Goal: Find specific fact: Find specific fact

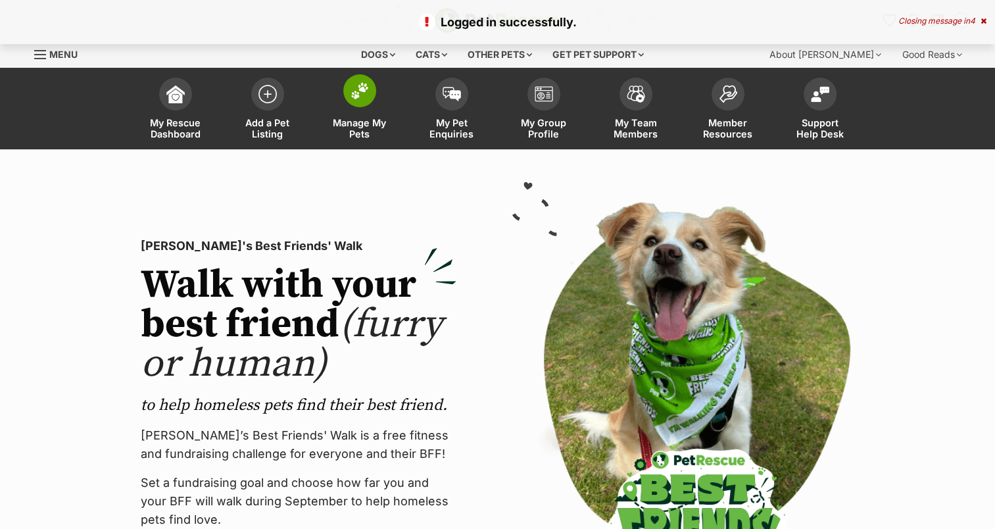
click at [369, 95] on span at bounding box center [359, 90] width 33 height 33
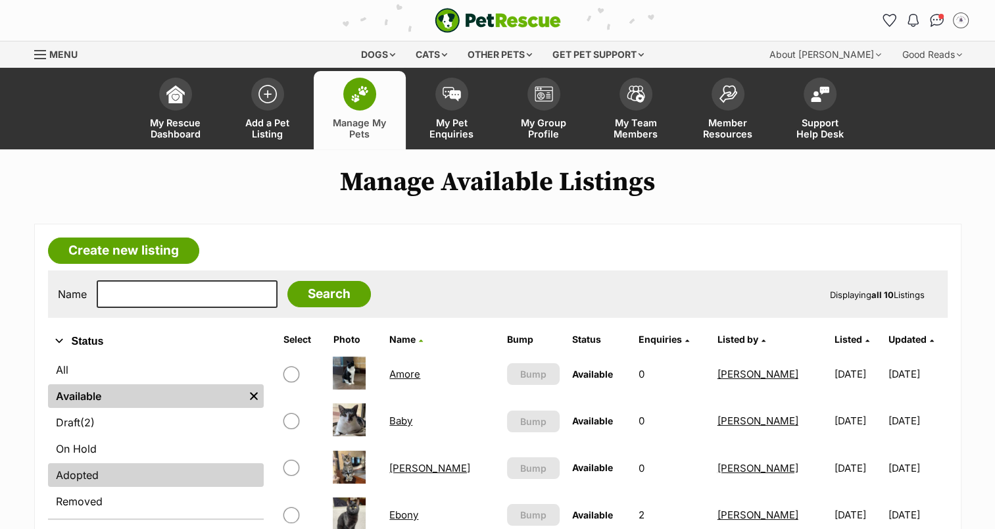
click at [98, 467] on link "Adopted" at bounding box center [156, 475] width 216 height 24
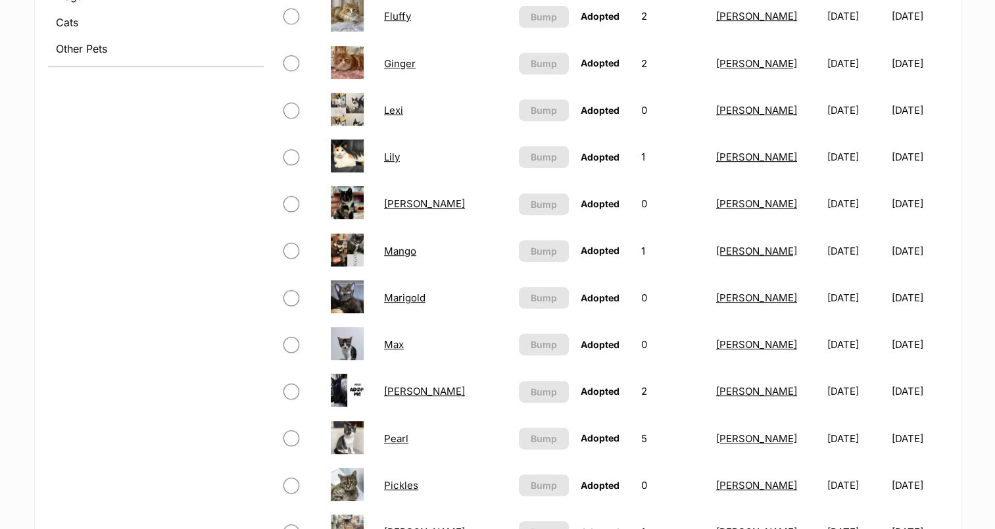
scroll to position [657, 0]
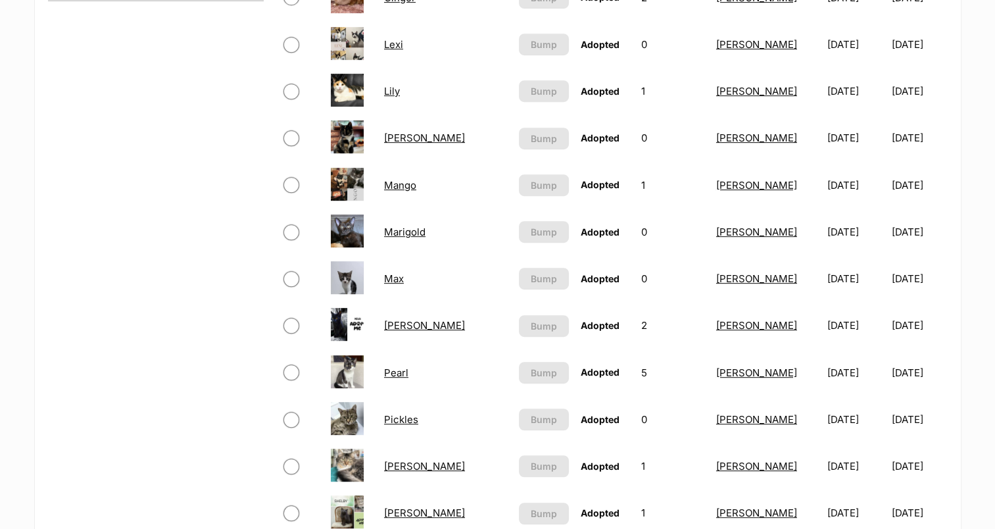
click at [399, 366] on link "Pearl" at bounding box center [396, 372] width 24 height 12
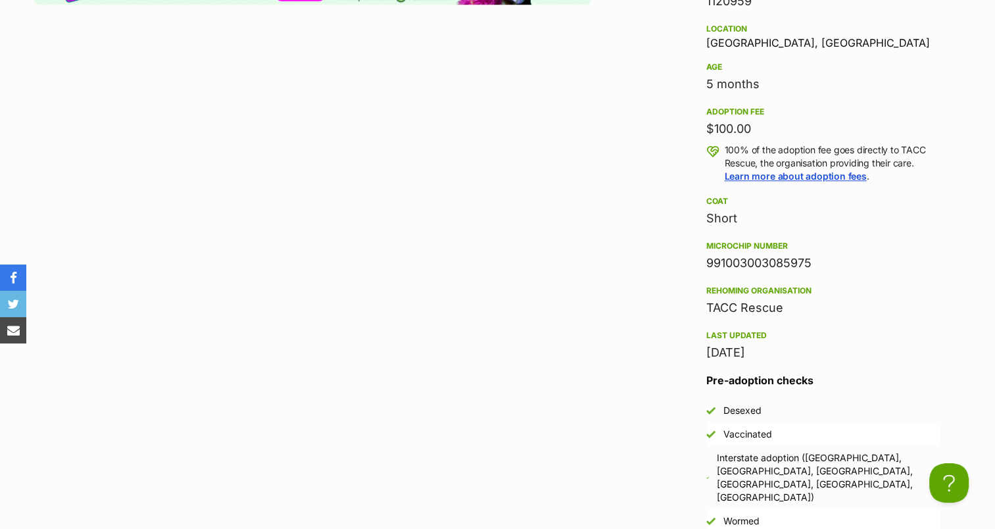
click at [773, 258] on div "991003003085975" at bounding box center [823, 263] width 234 height 18
copy div "991003003085975"
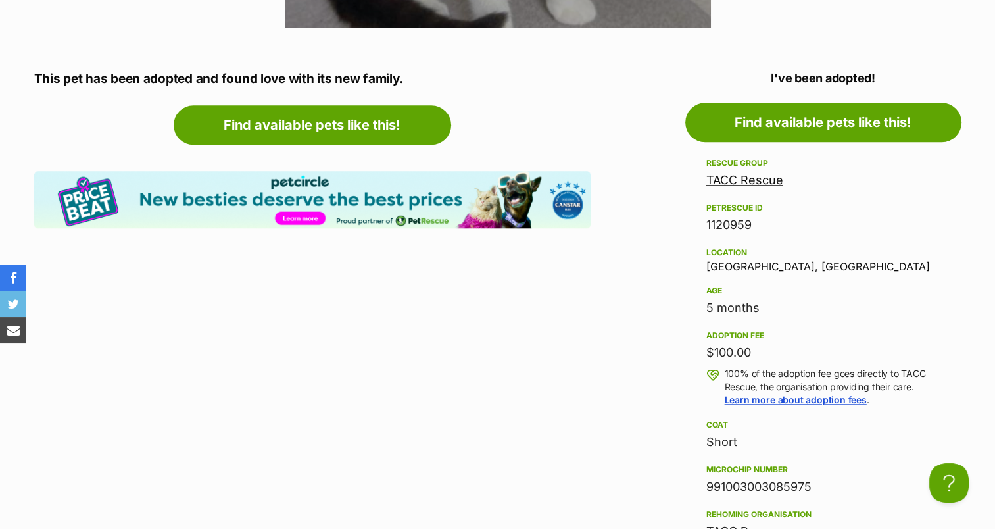
scroll to position [920, 0]
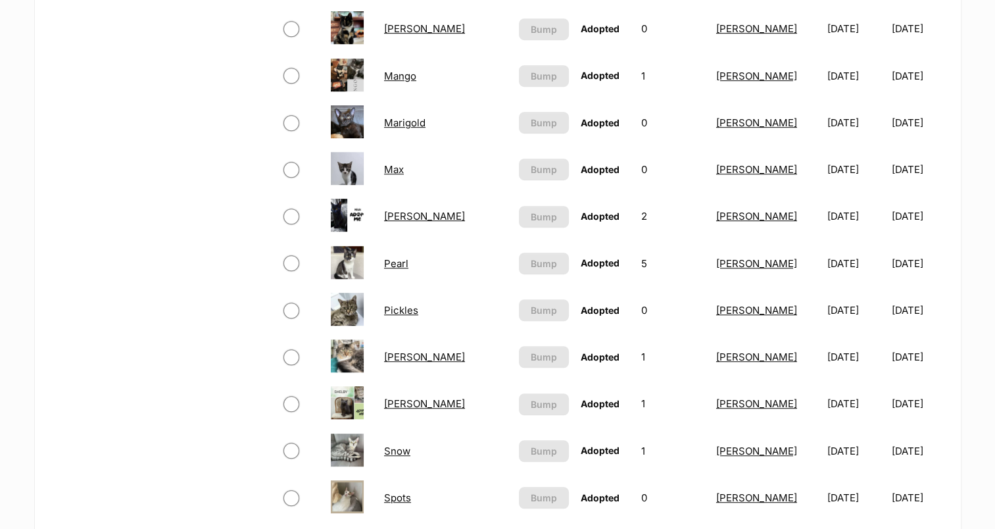
scroll to position [765, 0]
